Goal: Information Seeking & Learning: Learn about a topic

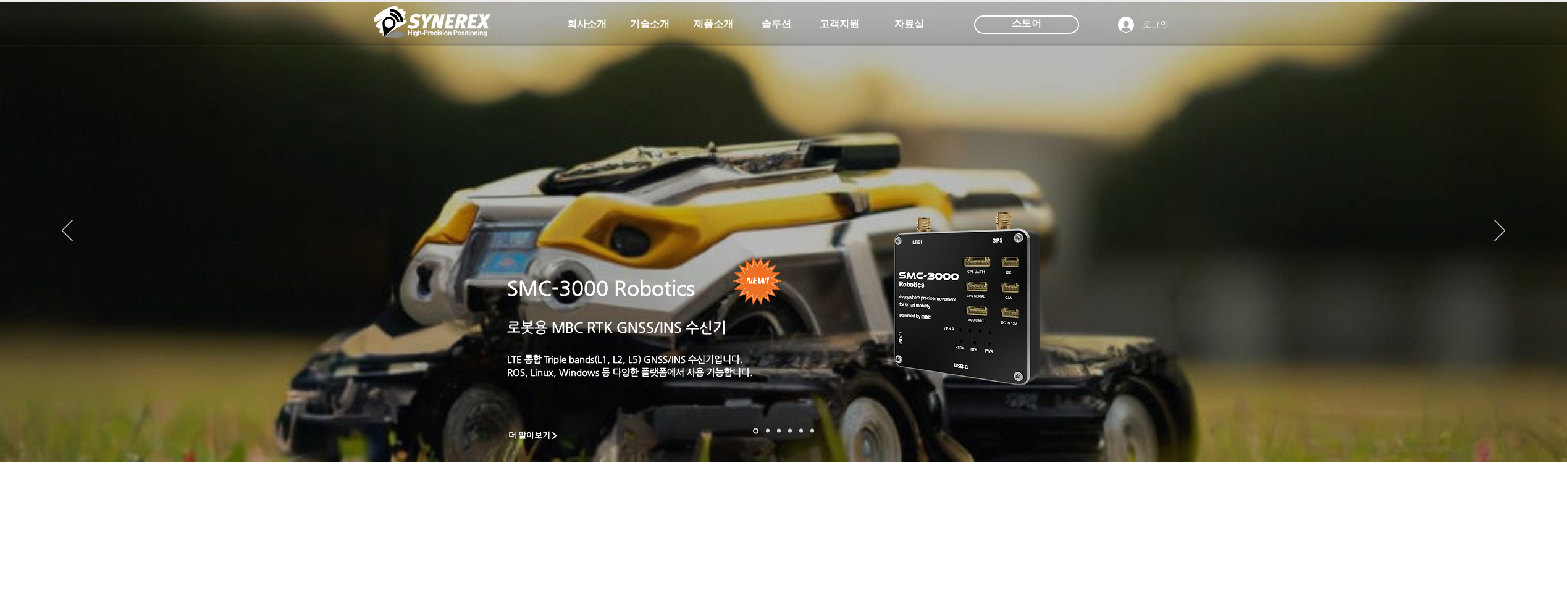
click at [695, 28] on div "LimX Dinamics" at bounding box center [783, 294] width 1567 height 589
click at [705, 27] on div "LimX Dinamics" at bounding box center [783, 294] width 1567 height 589
click at [704, 25] on div "LimX Dinamics" at bounding box center [783, 294] width 1567 height 589
click at [1535, 231] on div "LimX Dinamics" at bounding box center [783, 294] width 1567 height 589
click at [1535, 232] on div "LimX Dinamics" at bounding box center [783, 294] width 1567 height 589
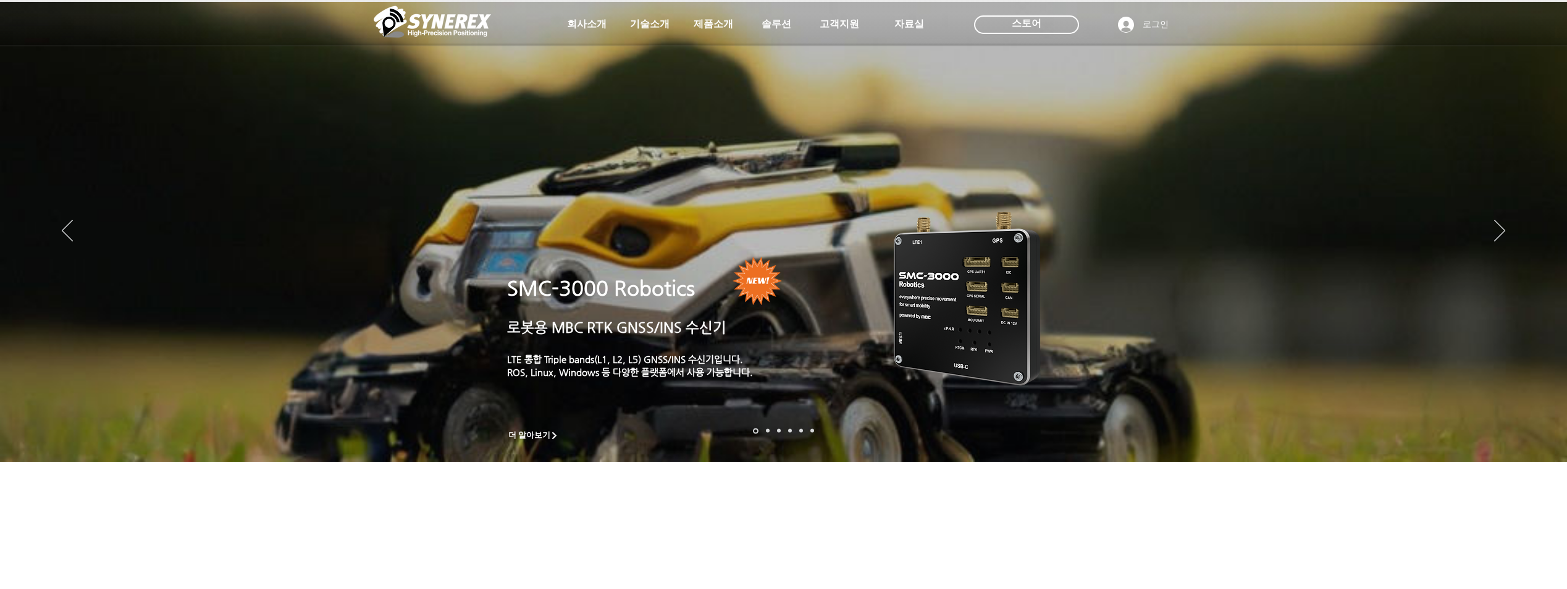
click at [372, 53] on icon "사이트로 돌아가기" at bounding box center [377, 53] width 12 height 15
click at [1499, 235] on icon "다음" at bounding box center [1499, 231] width 11 height 22
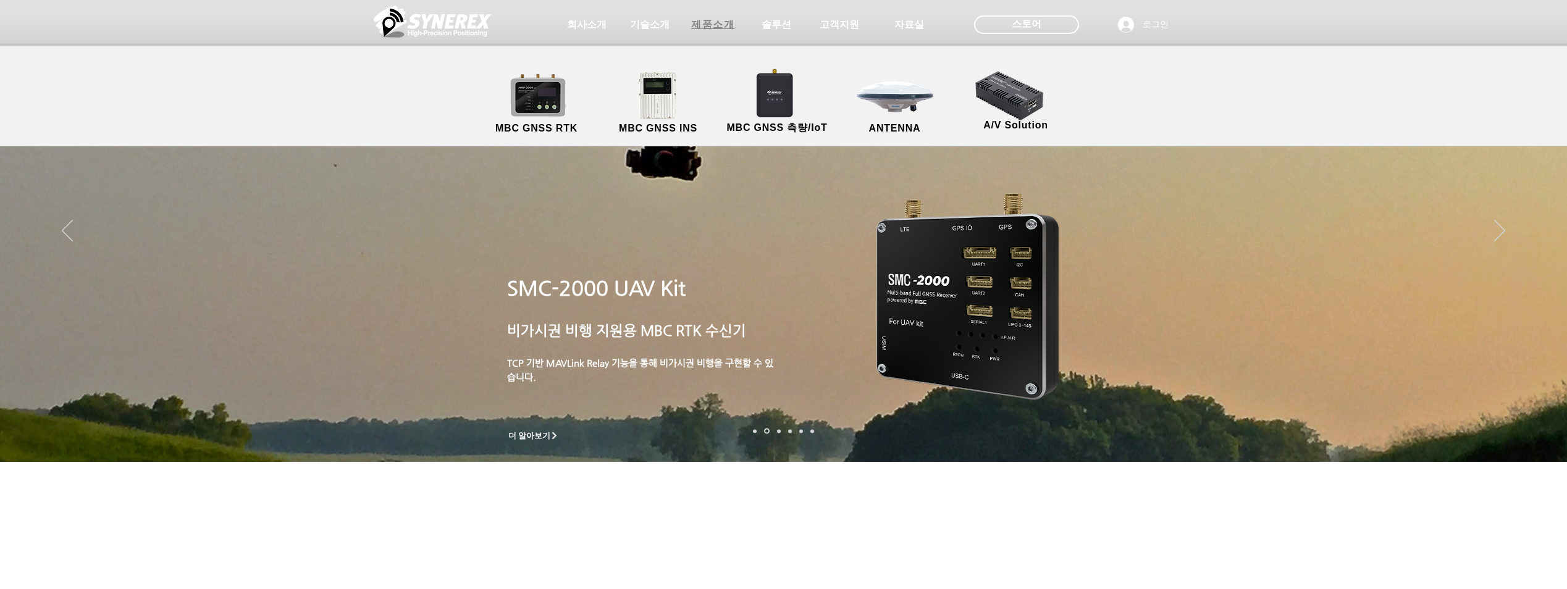
click at [708, 31] on span "제품소개" at bounding box center [712, 25] width 43 height 13
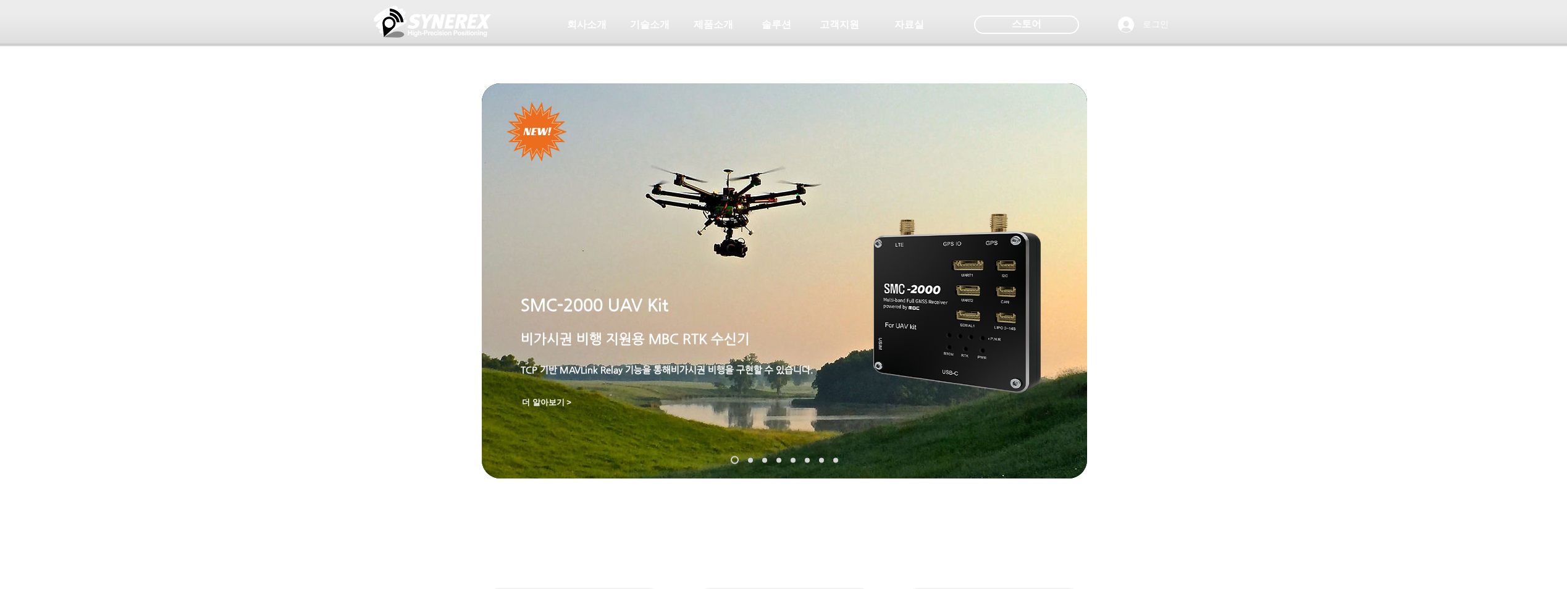
click at [748, 459] on link "SynRTK" at bounding box center [750, 460] width 5 height 5
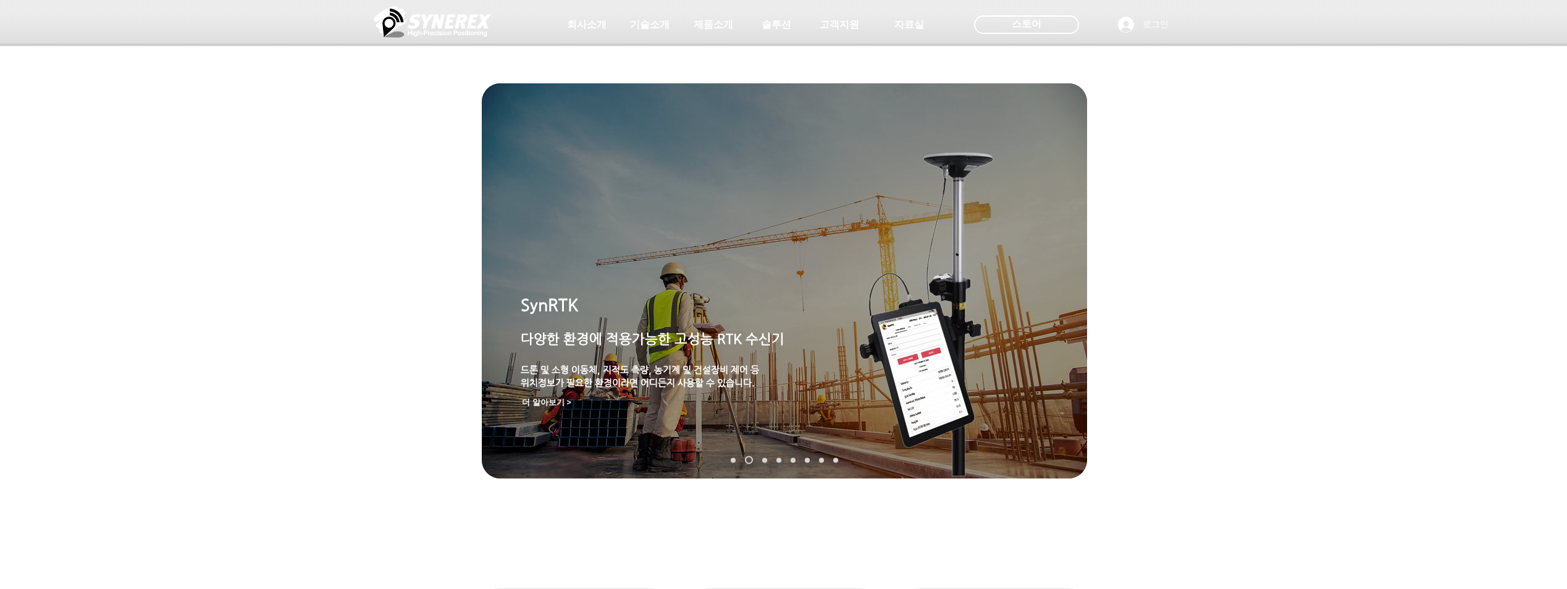
click at [783, 459] on nav "슬라이드" at bounding box center [784, 460] width 117 height 8
click at [774, 459] on nav "슬라이드" at bounding box center [784, 460] width 117 height 8
click at [783, 459] on nav "슬라이드" at bounding box center [784, 460] width 117 height 8
click at [779, 460] on link "MRP-2000" at bounding box center [778, 460] width 5 height 5
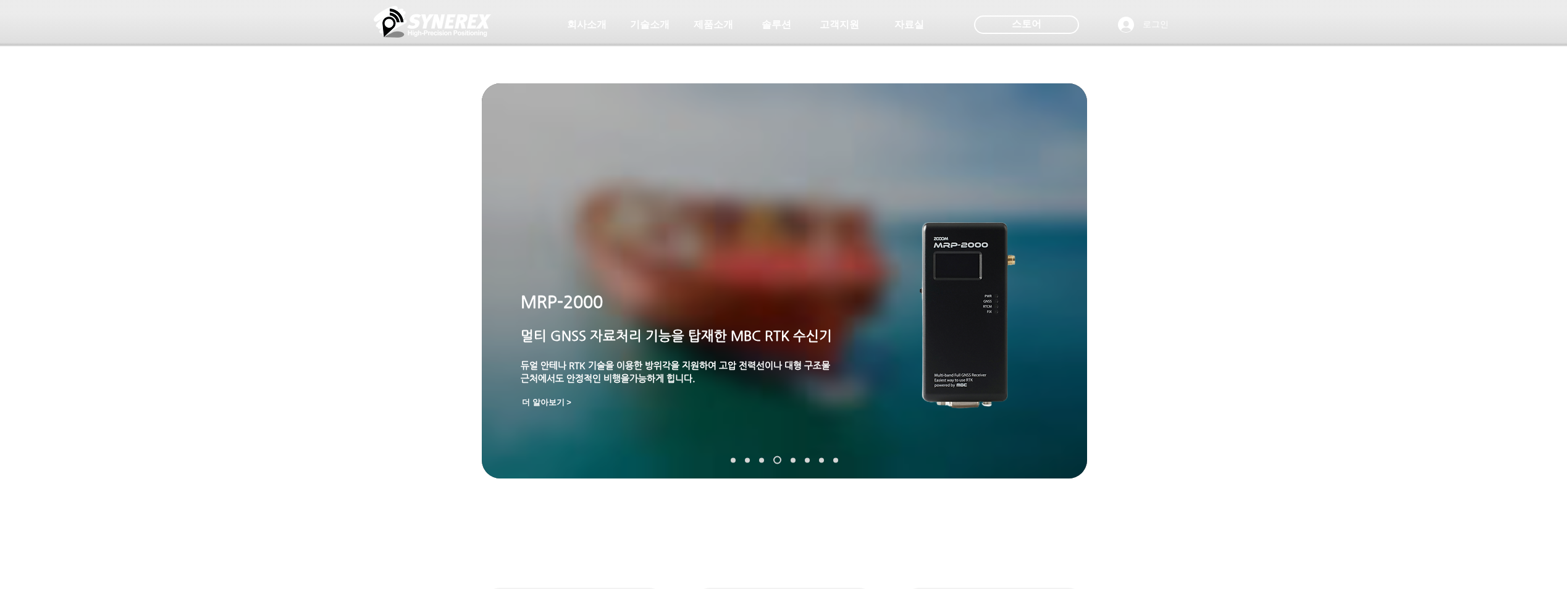
drag, startPoint x: 781, startPoint y: 460, endPoint x: 788, endPoint y: 457, distance: 8.0
click at [781, 459] on nav "슬라이드" at bounding box center [784, 460] width 117 height 8
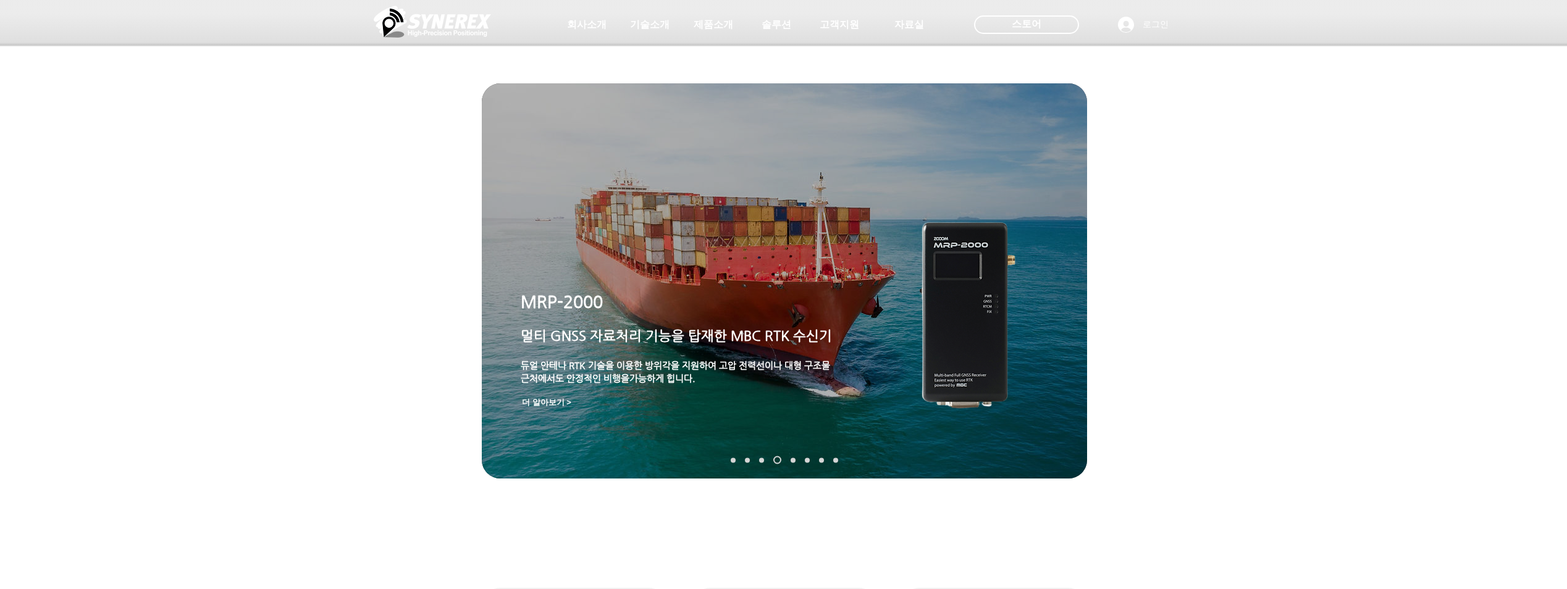
click at [805, 459] on nav "슬라이드" at bounding box center [784, 460] width 117 height 8
